Goal: Information Seeking & Learning: Learn about a topic

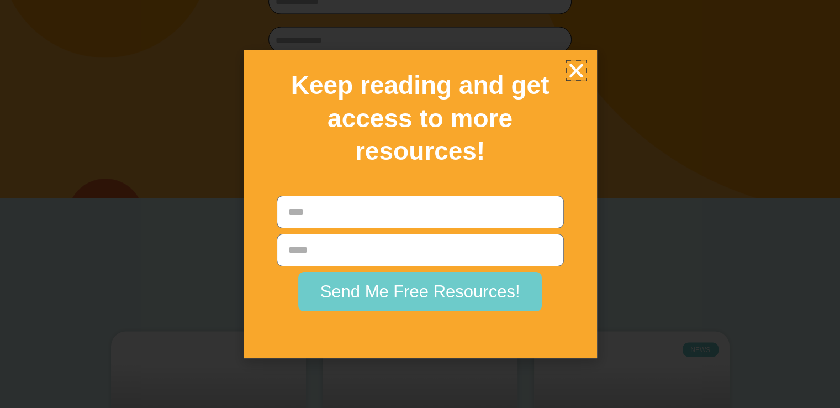
scroll to position [18947, 0]
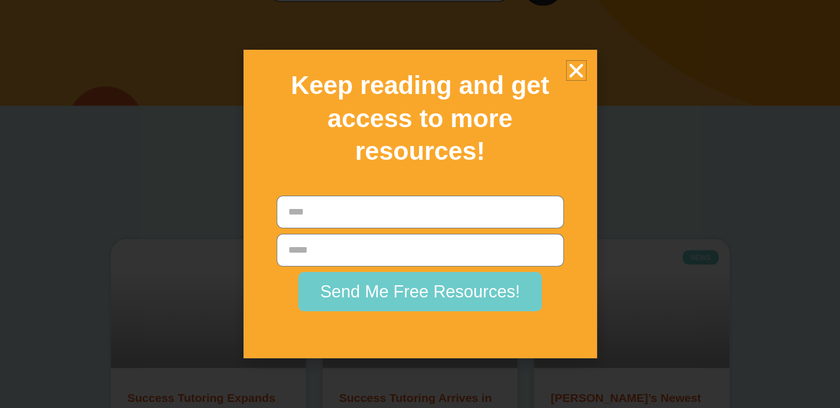
drag, startPoint x: 110, startPoint y: 142, endPoint x: 357, endPoint y: 284, distance: 284.8
click at [579, 66] on icon "Close" at bounding box center [576, 70] width 19 height 19
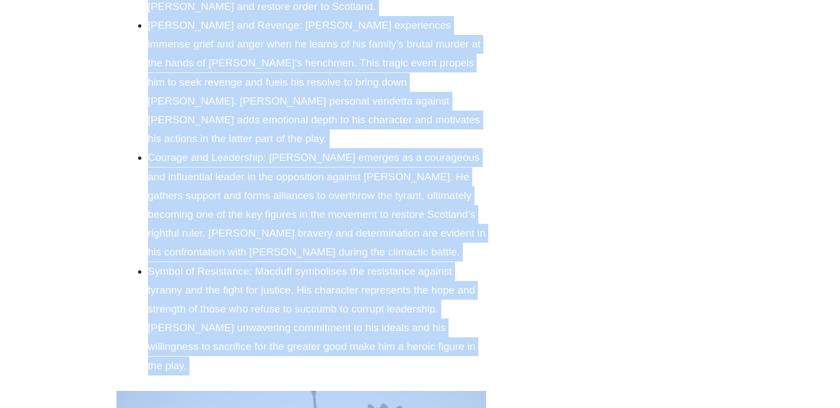
scroll to position [8340, 0]
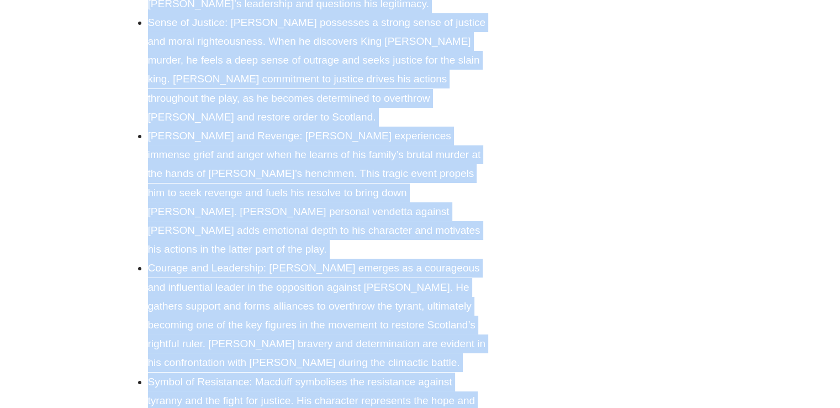
copy div "Loremip: D Sitametc Adipi Elitsed: Doeiusm tem Incididu “Utlabor” et Dolorem Al…"
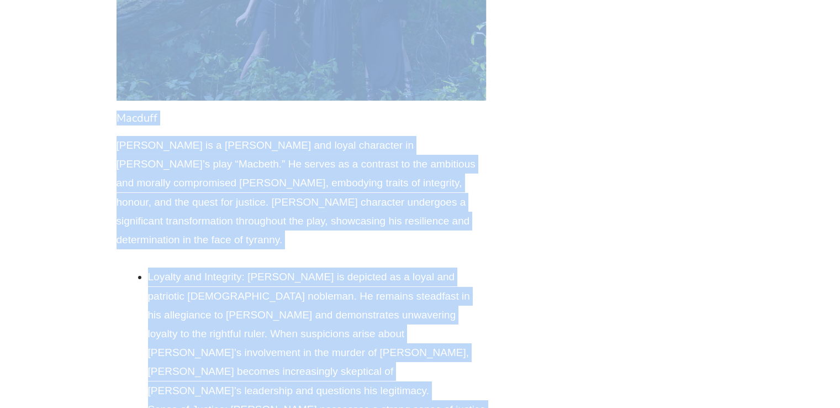
scroll to position [7953, 0]
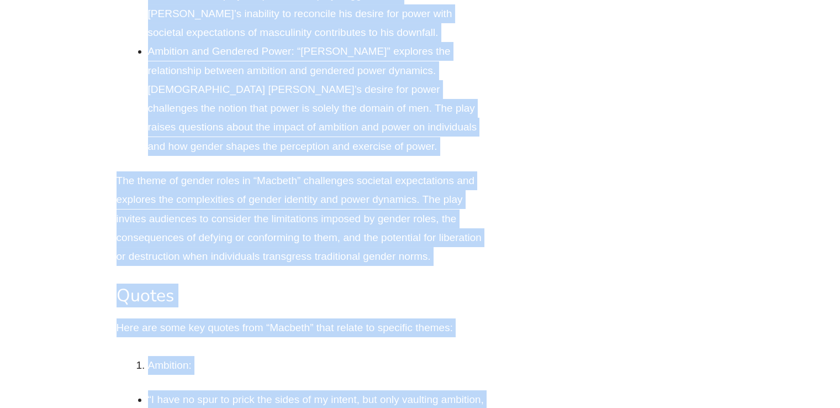
scroll to position [16680, 0]
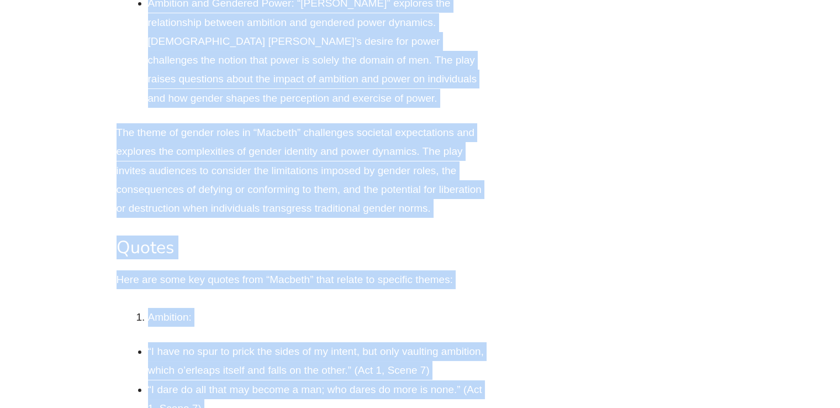
drag, startPoint x: 405, startPoint y: 203, endPoint x: 487, endPoint y: 108, distance: 125.7
copy div "Loremi do Sitametcon: Adipisc elitseddoe tem incididunt utlabor etdolor mag ali…"
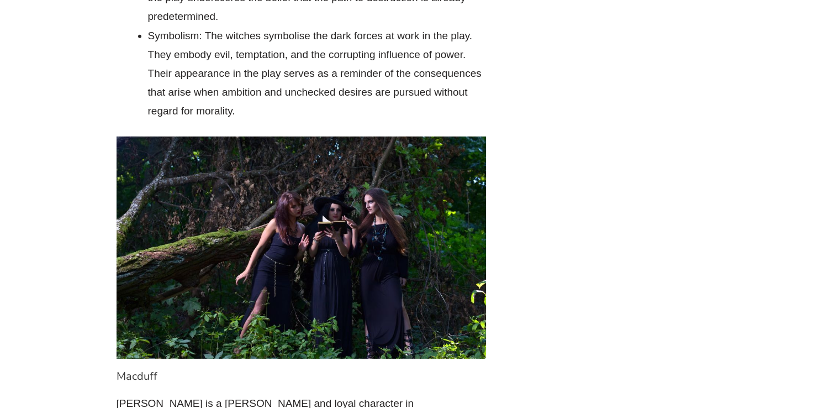
scroll to position [7843, 0]
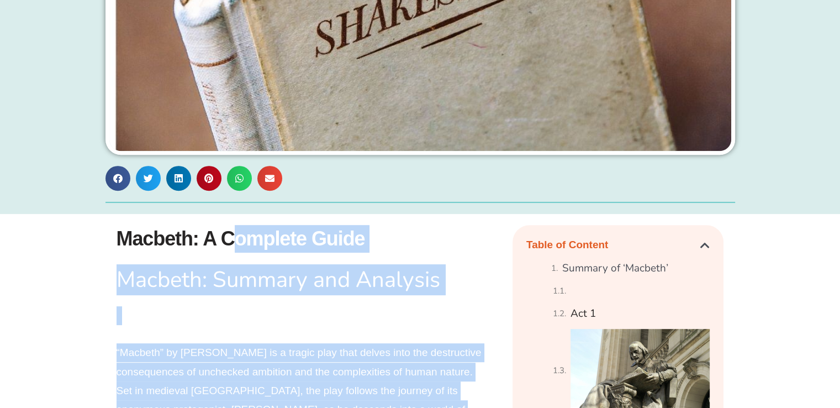
scroll to position [442, 0]
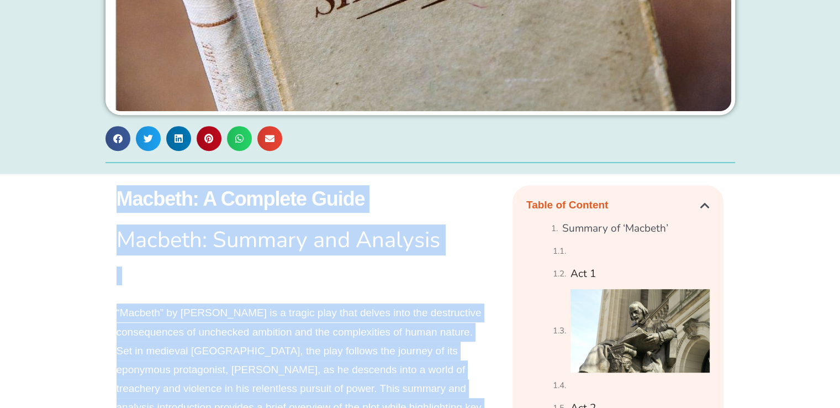
drag, startPoint x: 398, startPoint y: 310, endPoint x: 113, endPoint y: 201, distance: 304.7
copy div "Loremip: D Sitametc Adipi Elitsed: Doeiusm tem Incididu “Utlabor” et Dolorem Al…"
